Goal: Transaction & Acquisition: Purchase product/service

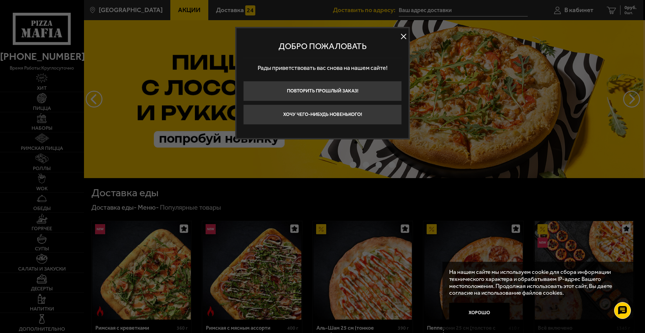
click at [401, 35] on button at bounding box center [403, 37] width 10 height 10
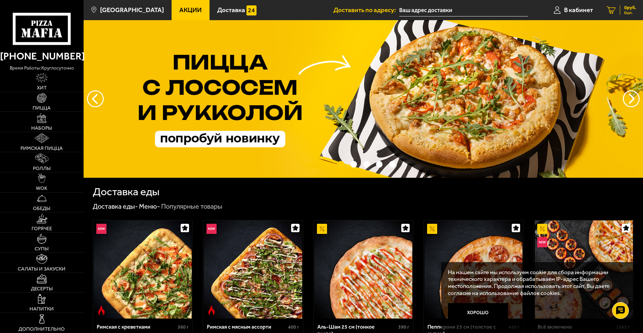
click at [616, 11] on link "0 руб. 0 шт." at bounding box center [621, 10] width 43 height 20
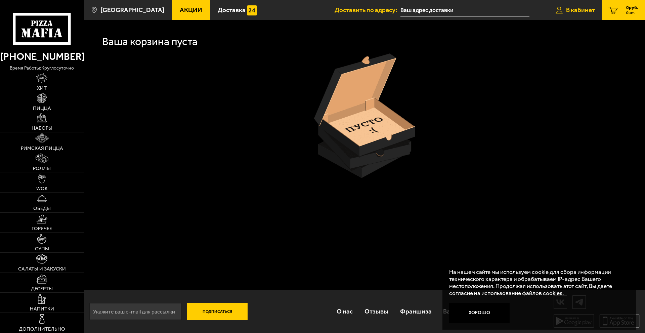
click at [585, 11] on span "В кабинет" at bounding box center [580, 10] width 29 height 6
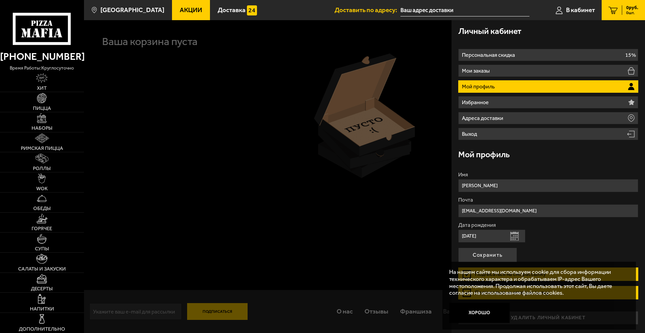
click at [409, 52] on div at bounding box center [406, 186] width 645 height 333
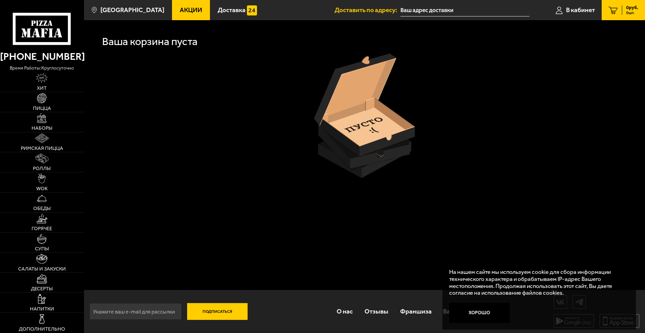
click at [55, 21] on icon at bounding box center [42, 29] width 58 height 32
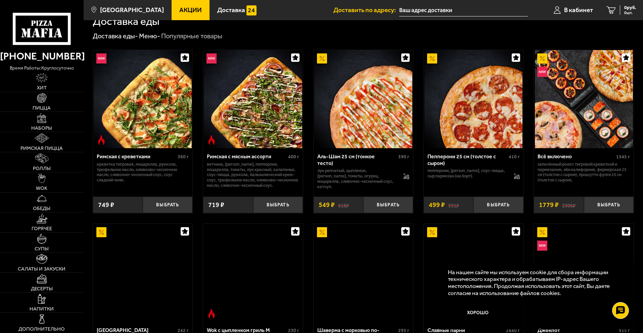
scroll to position [202, 0]
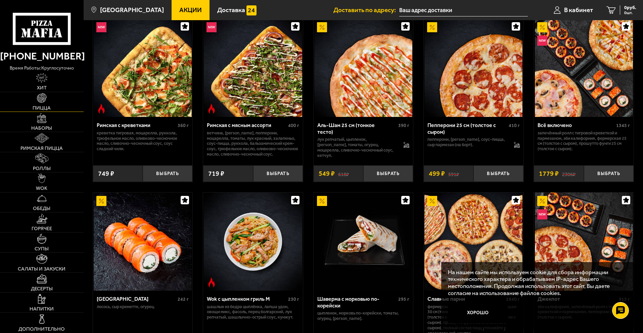
click at [43, 110] on span "Пицца" at bounding box center [42, 107] width 18 height 5
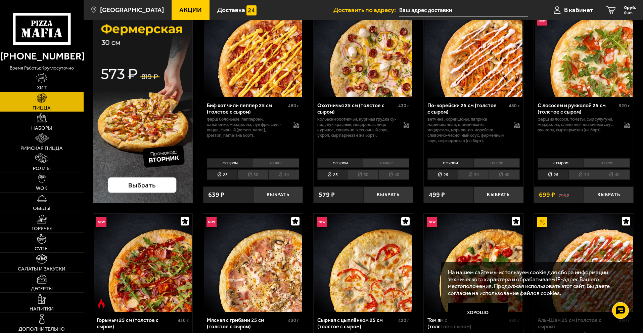
scroll to position [67, 0]
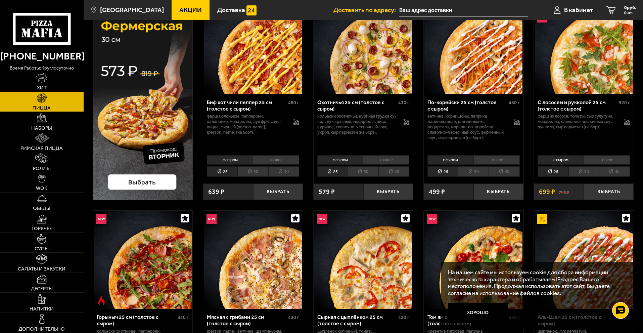
click at [362, 172] on li "30" at bounding box center [363, 171] width 31 height 10
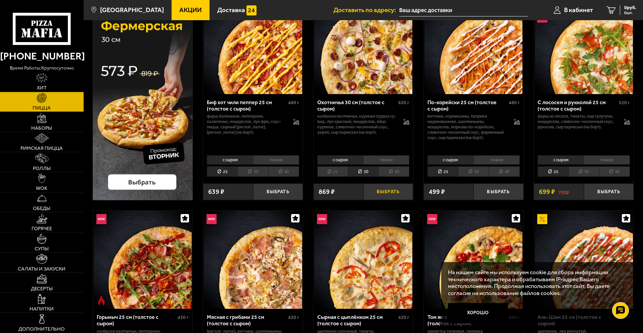
click at [389, 188] on button "Выбрать" at bounding box center [388, 191] width 50 height 16
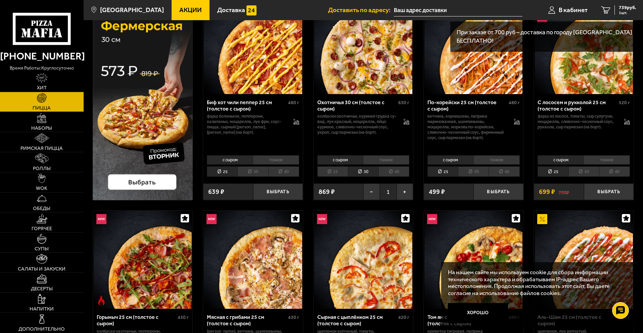
click at [390, 171] on li "40" at bounding box center [394, 171] width 31 height 10
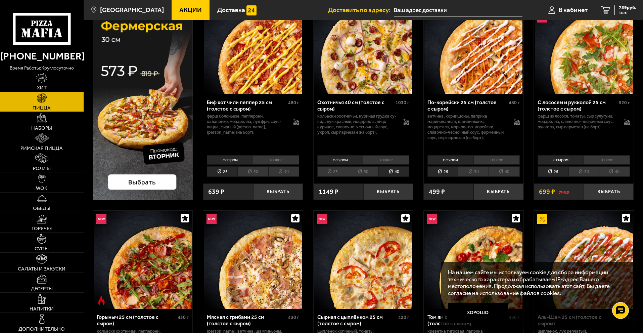
click at [363, 170] on li "30" at bounding box center [363, 171] width 31 height 10
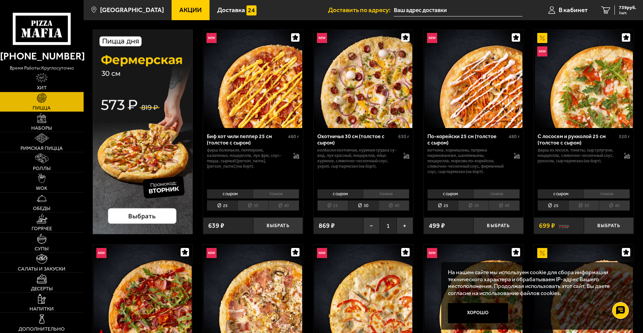
scroll to position [0, 0]
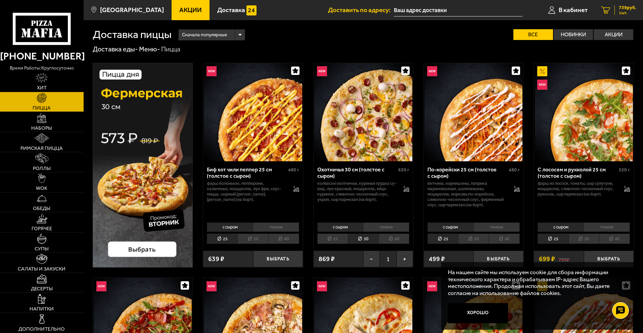
click at [612, 7] on link "1 739 руб. 1 шт." at bounding box center [618, 10] width 49 height 20
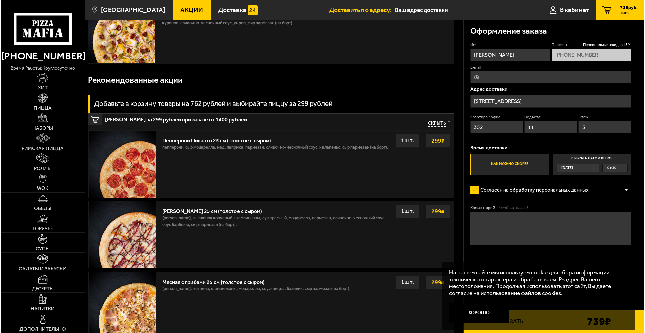
scroll to position [67, 0]
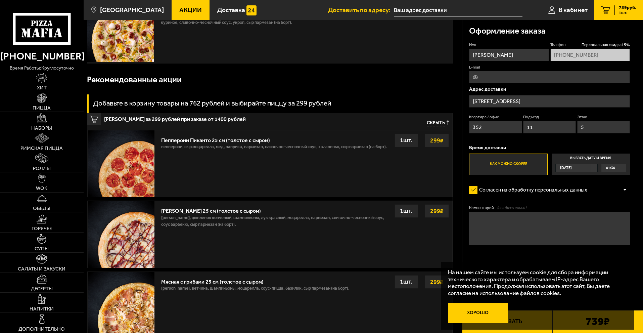
click at [477, 309] on button "Хорошо" at bounding box center [478, 313] width 60 height 20
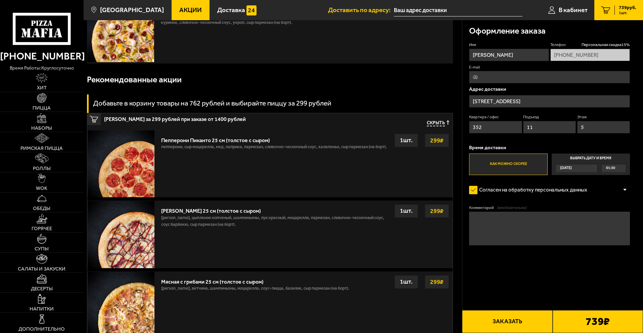
click at [518, 317] on button "Заказать" at bounding box center [507, 321] width 90 height 23
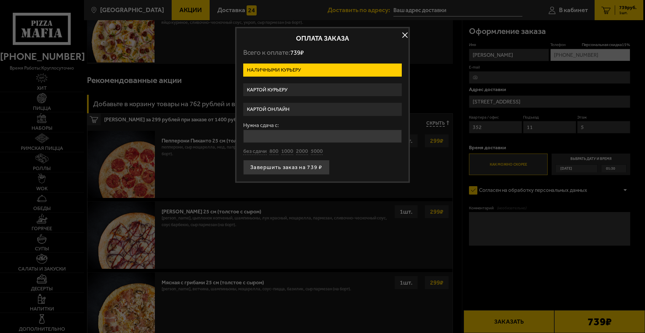
click at [303, 107] on label "Картой онлайн" at bounding box center [322, 109] width 159 height 13
click at [0, 0] on input "Картой онлайн" at bounding box center [0, 0] width 0 height 0
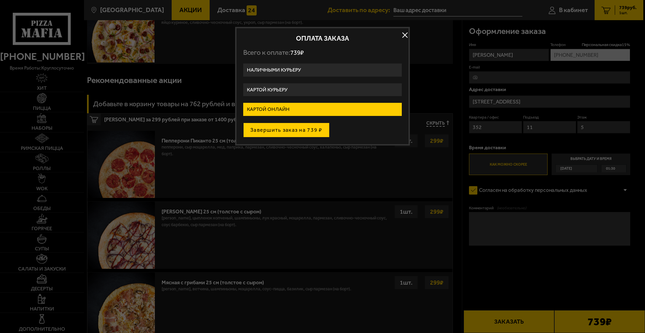
click at [302, 130] on button "Завершить заказ на 739 ₽" at bounding box center [286, 130] width 86 height 15
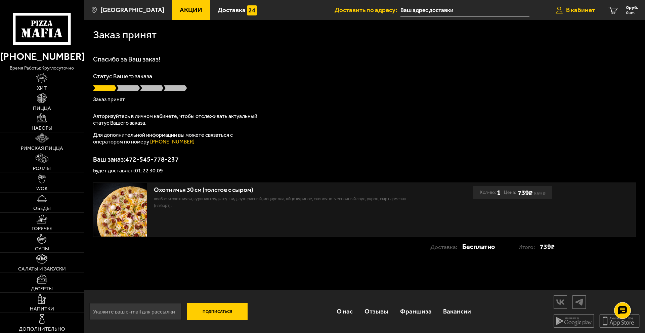
click at [593, 11] on span "В кабинет" at bounding box center [580, 10] width 29 height 6
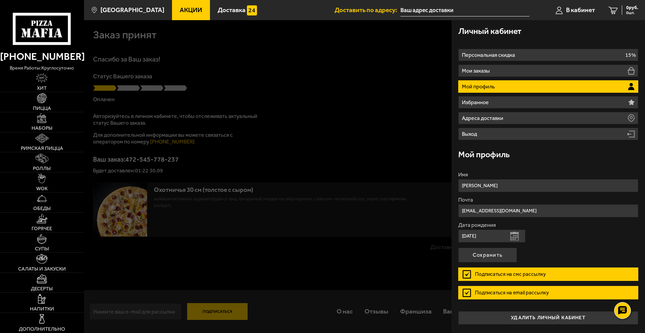
click at [501, 92] on li "Мой профиль" at bounding box center [548, 86] width 180 height 12
click at [383, 136] on div at bounding box center [406, 186] width 645 height 333
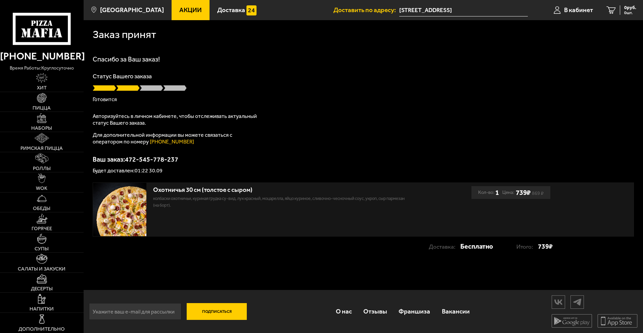
click at [199, 53] on div "Заказ принят Спасибо за Ваш заказ! Статус Вашего заказа Готовится Авторизуйтесь…" at bounding box center [364, 141] width 560 height 243
click at [190, 108] on div "Спасибо за Ваш заказ! Статус Вашего заказа Готовится Авторизуйтесь в личном каб…" at bounding box center [364, 115] width 543 height 118
